Goal: Download file/media

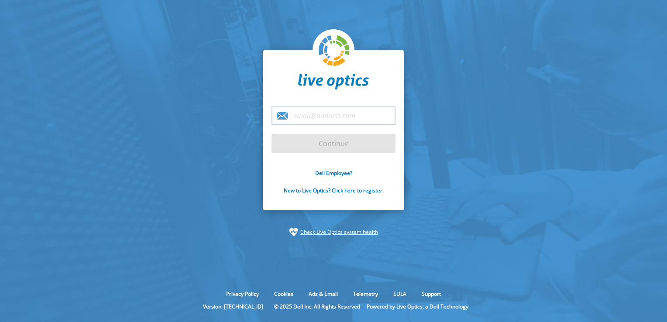
click at [349, 114] on input "email" at bounding box center [333, 115] width 124 height 19
type input "rmarques@brpc.com.br"
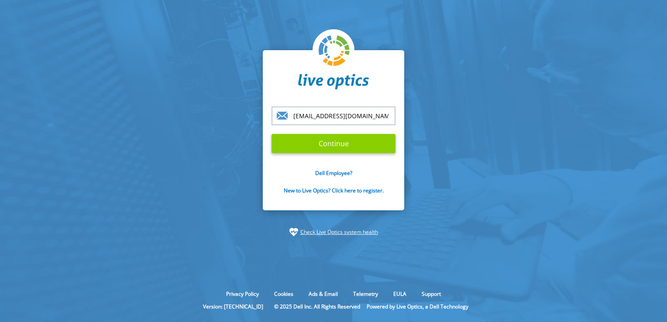
click at [335, 142] on input "Continue" at bounding box center [333, 143] width 124 height 19
click at [334, 144] on input "Continue" at bounding box center [333, 143] width 124 height 19
click at [330, 145] on input "Continue" at bounding box center [333, 143] width 124 height 19
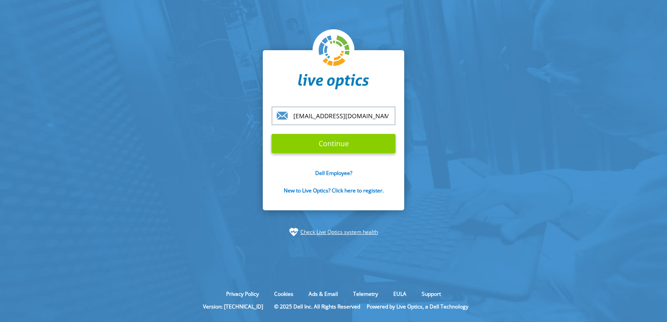
click at [330, 145] on form "rmarques@brpc.com.br Continue Dell Employee? New to Live Optics? Click here to …" at bounding box center [333, 155] width 124 height 98
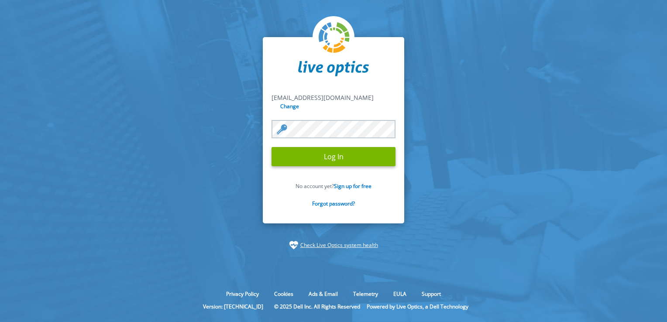
click at [271, 147] on input "Log In" at bounding box center [333, 156] width 124 height 19
click at [337, 155] on input "Log In" at bounding box center [333, 156] width 124 height 19
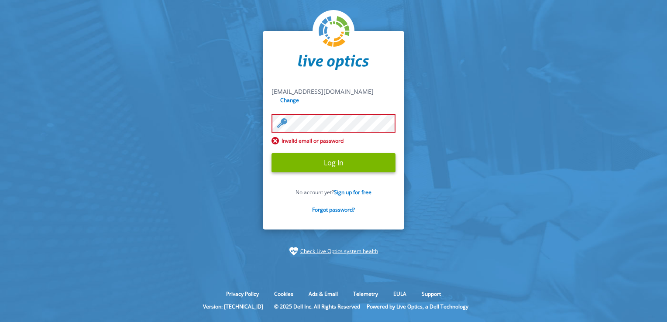
click at [271, 153] on input "Log In" at bounding box center [333, 162] width 124 height 19
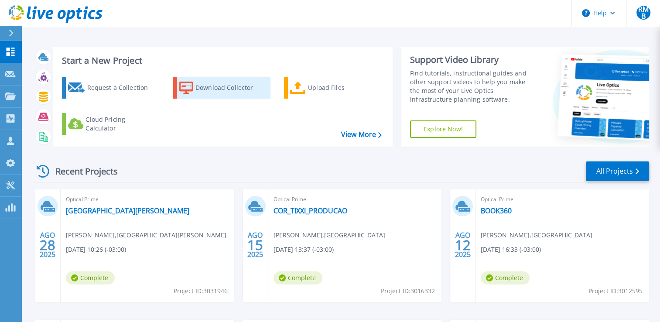
click at [211, 87] on div "Download Collector" at bounding box center [230, 87] width 70 height 17
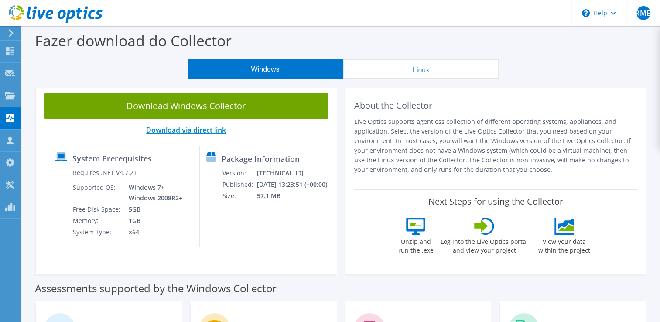
click at [172, 130] on link "Download via direct link" at bounding box center [186, 130] width 80 height 10
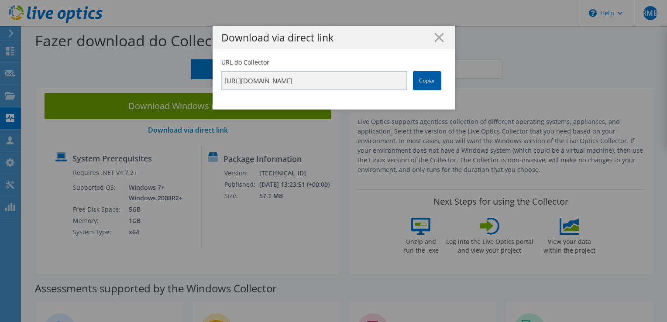
click at [416, 78] on link "Copiar" at bounding box center [427, 80] width 28 height 19
click at [434, 37] on line at bounding box center [438, 37] width 9 height 9
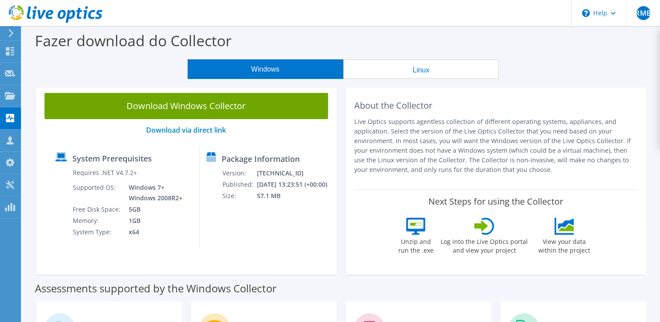
click at [96, 22] on icon at bounding box center [56, 14] width 94 height 18
